Goal: Learn about a topic

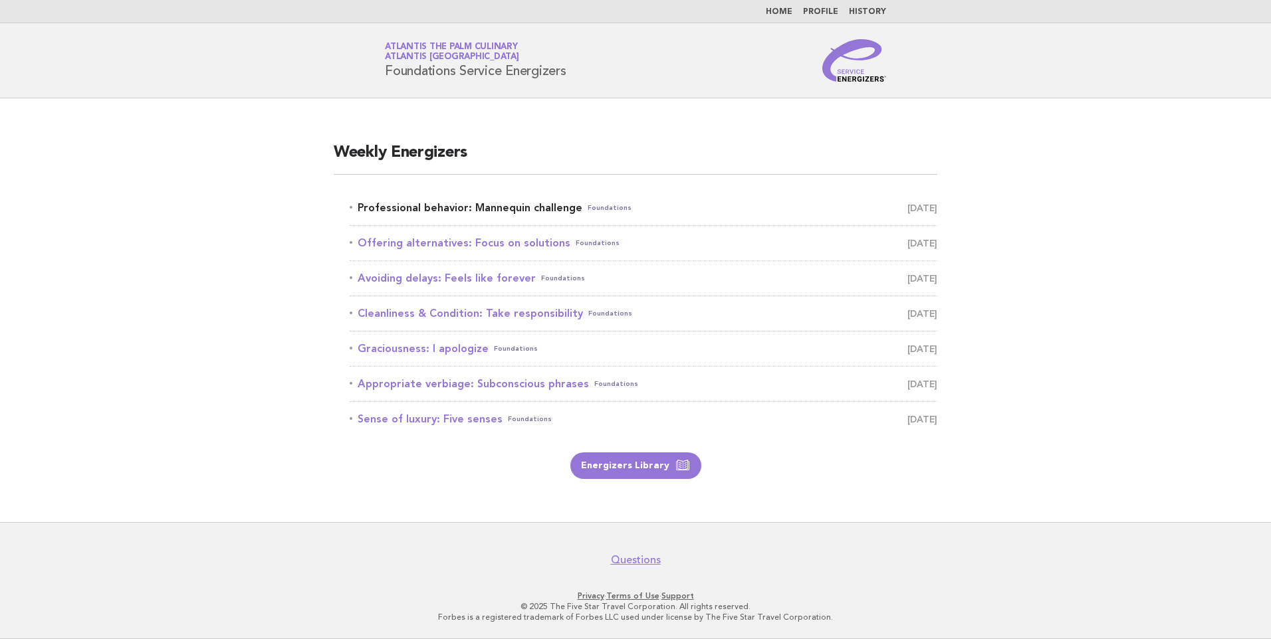
click at [494, 211] on link "Professional behavior: Mannequin challenge Foundations [DATE]" at bounding box center [643, 208] width 587 height 19
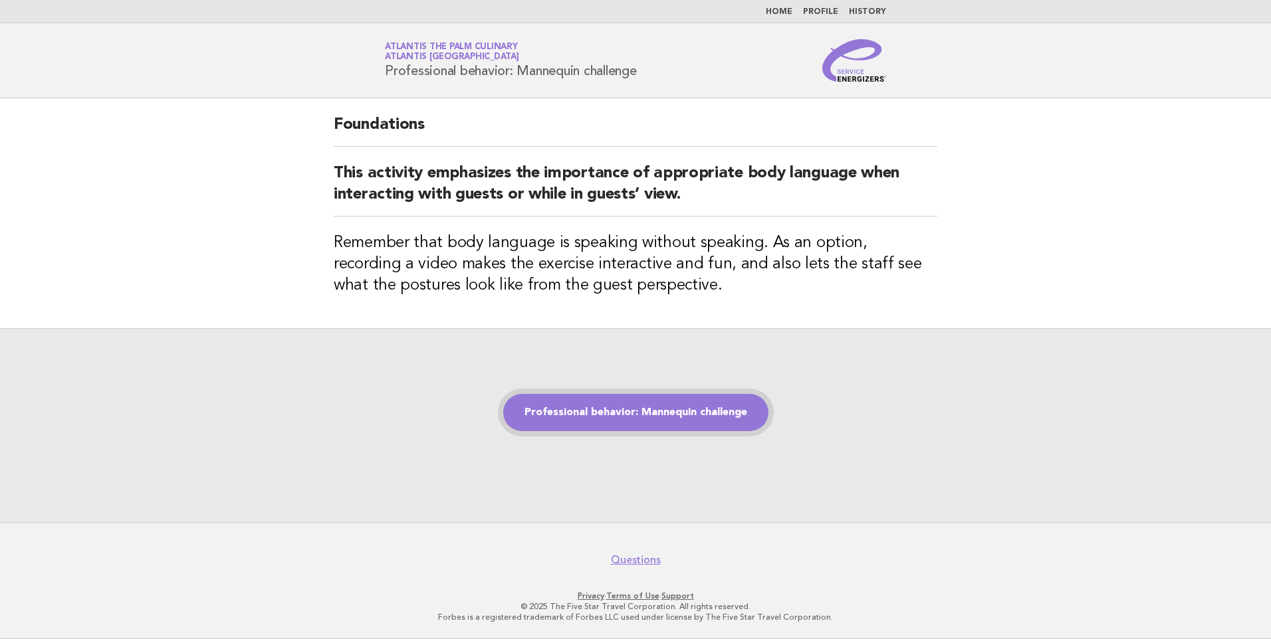
drag, startPoint x: 617, startPoint y: 415, endPoint x: 619, endPoint y: 405, distance: 10.3
click at [617, 414] on link "Professional behavior: Mannequin challenge" at bounding box center [635, 412] width 265 height 37
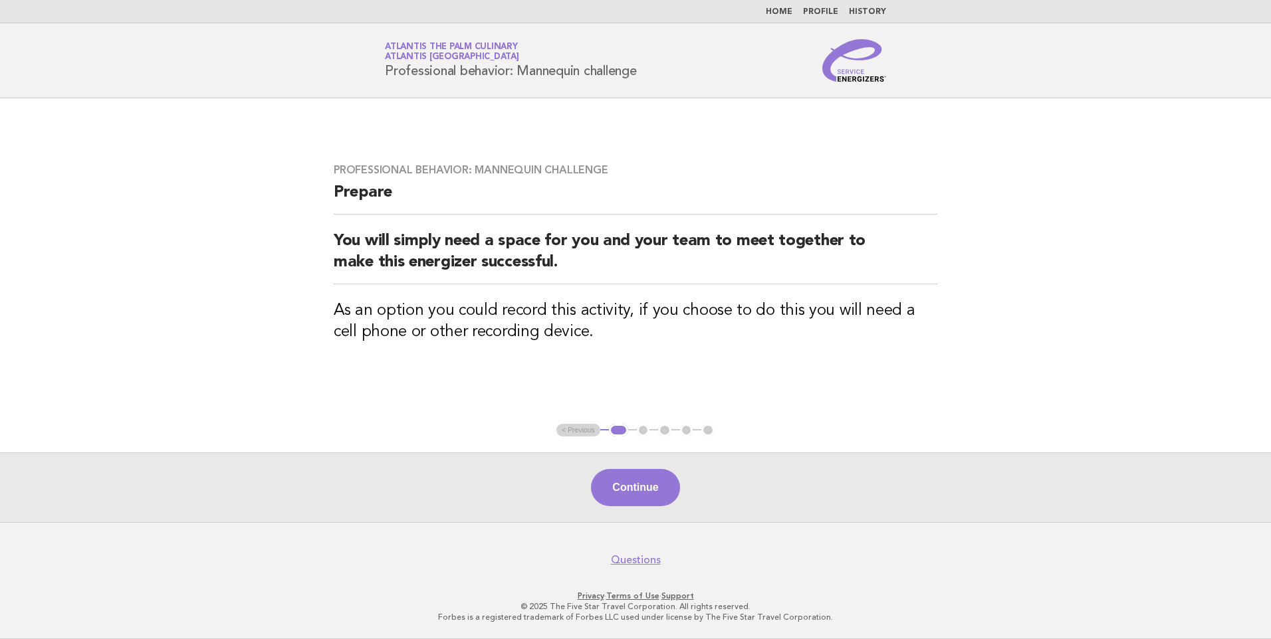
click at [645, 500] on button "Continue" at bounding box center [635, 487] width 88 height 37
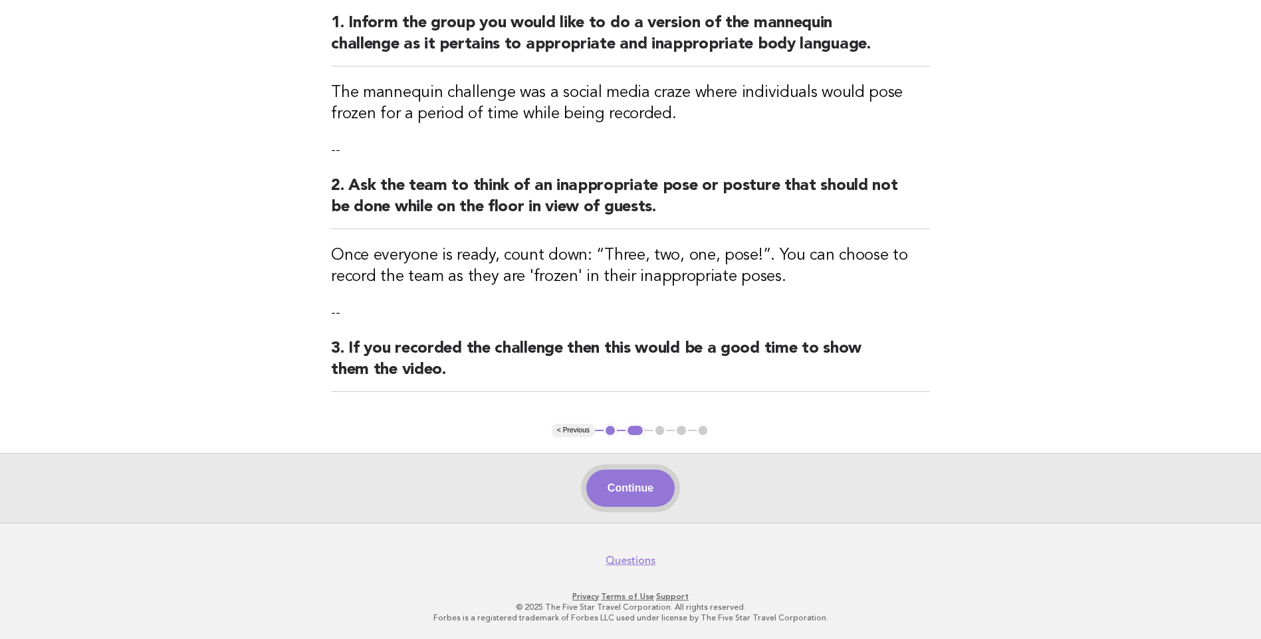
click at [618, 502] on button "Continue" at bounding box center [630, 488] width 88 height 37
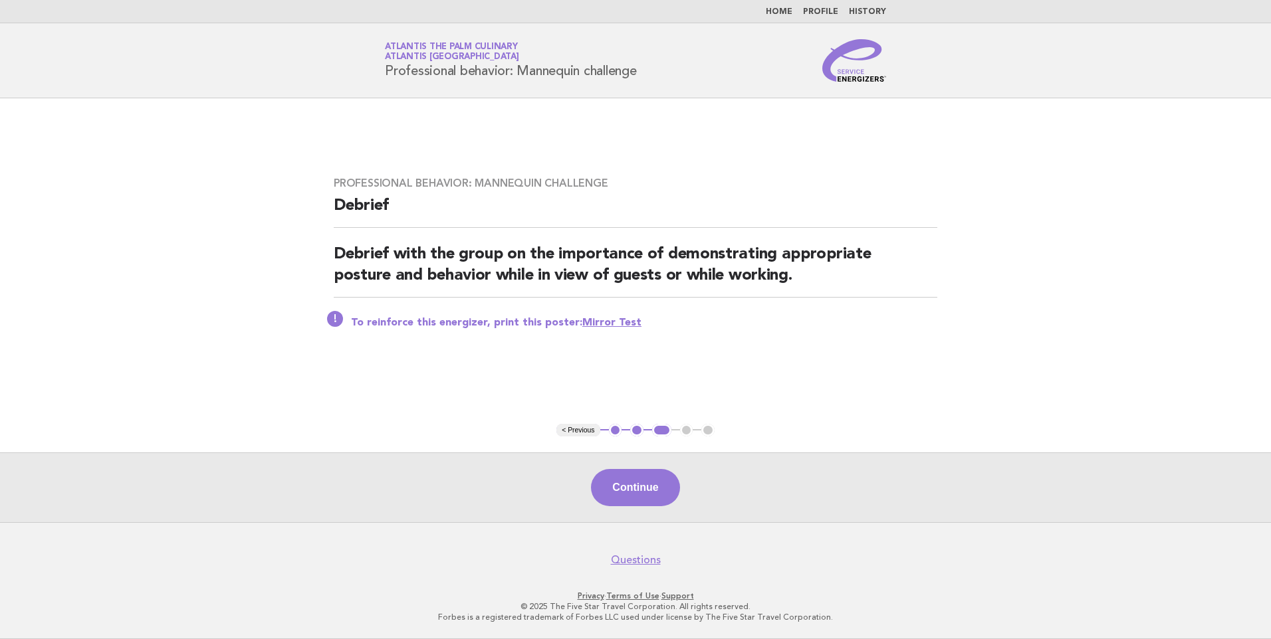
click at [603, 487] on button "Continue" at bounding box center [635, 487] width 88 height 37
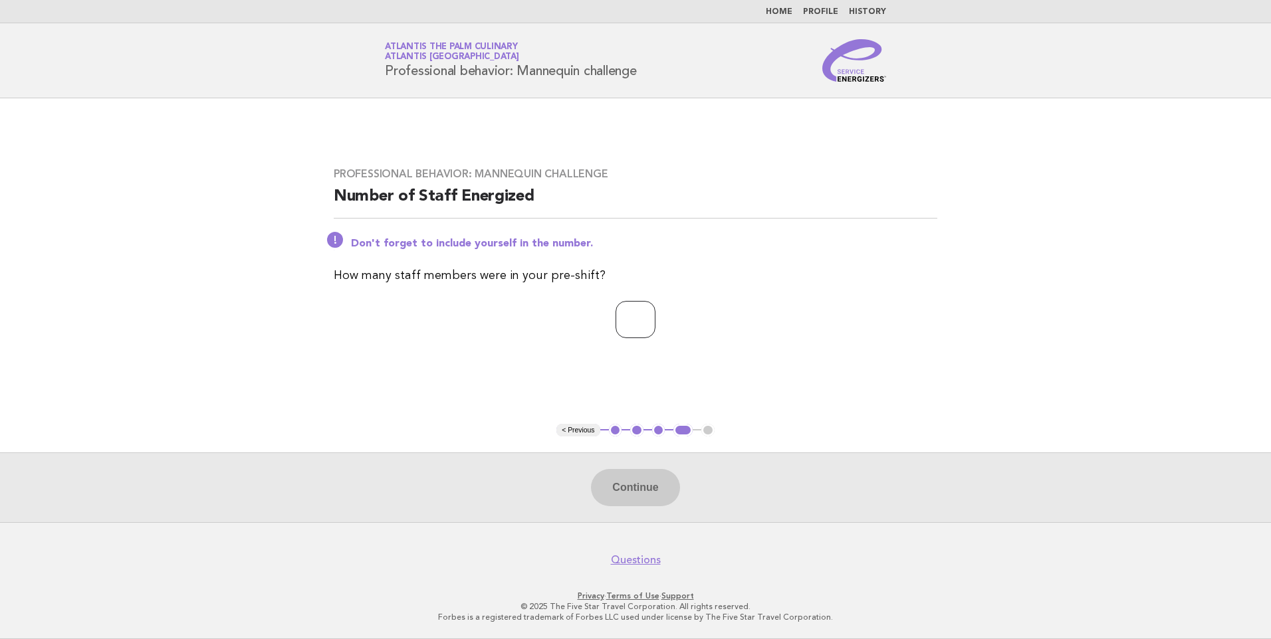
click at [631, 308] on input "number" at bounding box center [635, 319] width 40 height 37
type input "**"
click at [637, 482] on button "Continue" at bounding box center [635, 487] width 88 height 37
